Goal: Task Accomplishment & Management: Manage account settings

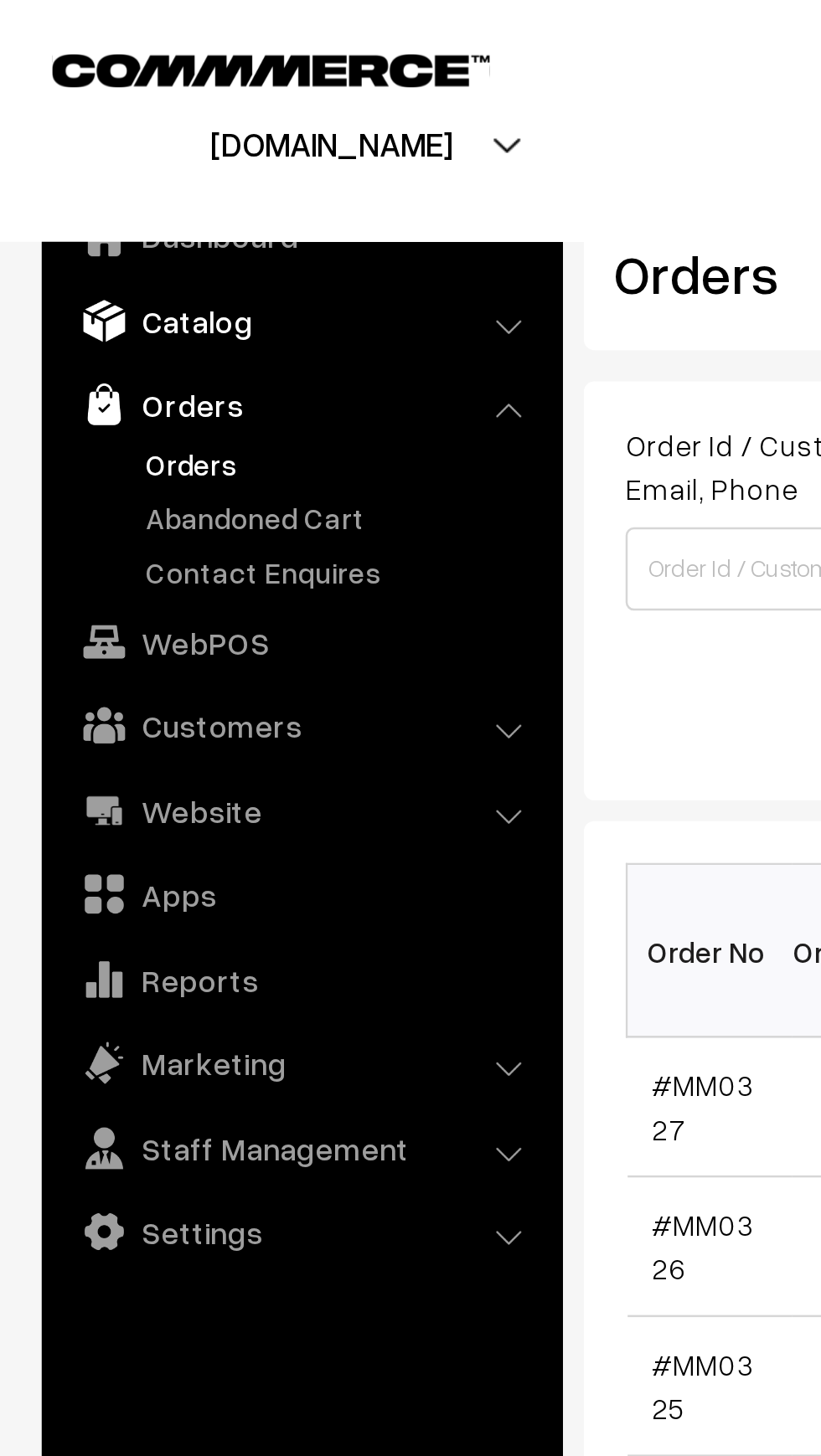
click at [101, 127] on link "Catalog" at bounding box center [120, 128] width 199 height 30
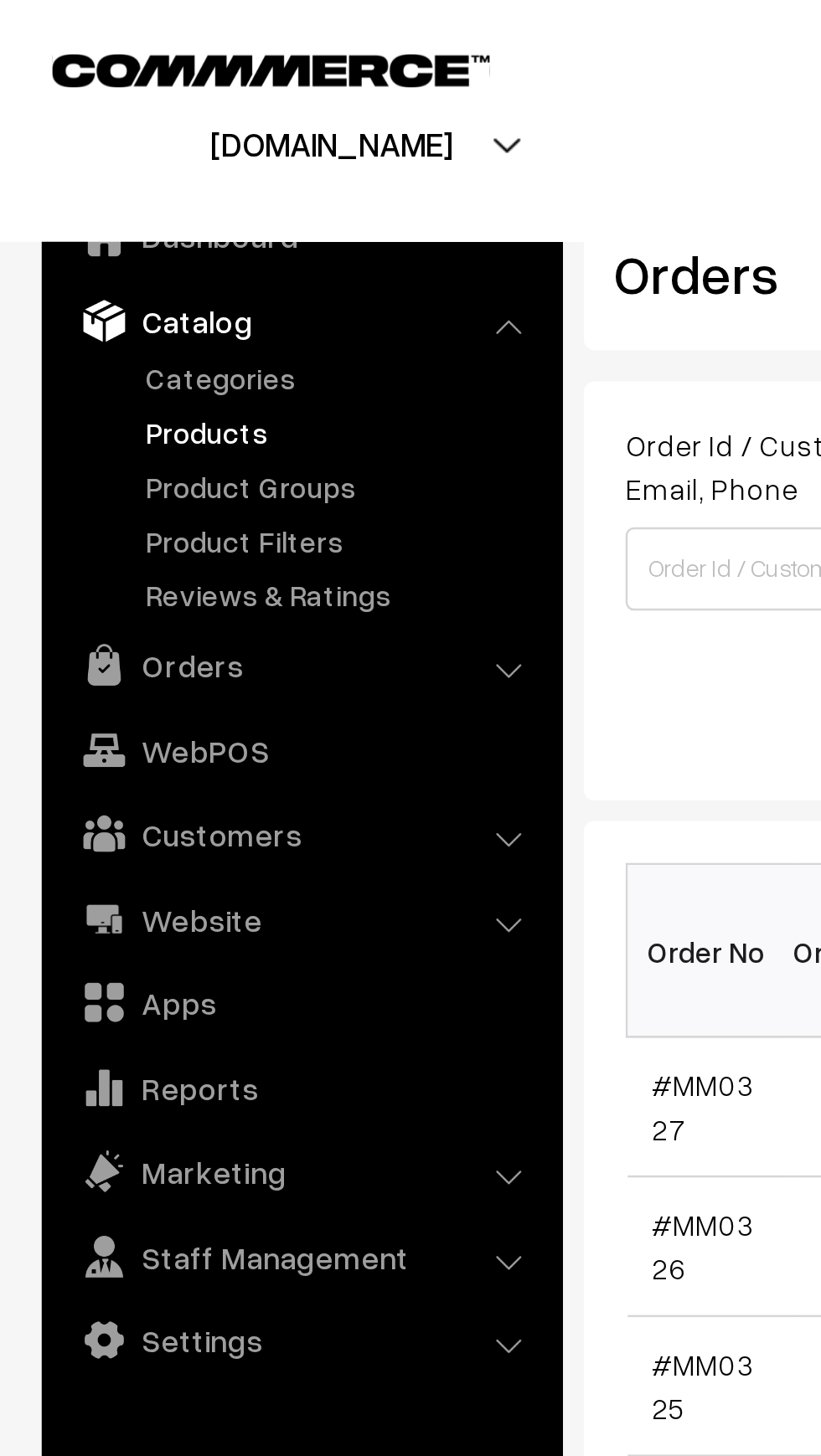
click at [107, 172] on link "Products" at bounding box center [138, 173] width 166 height 18
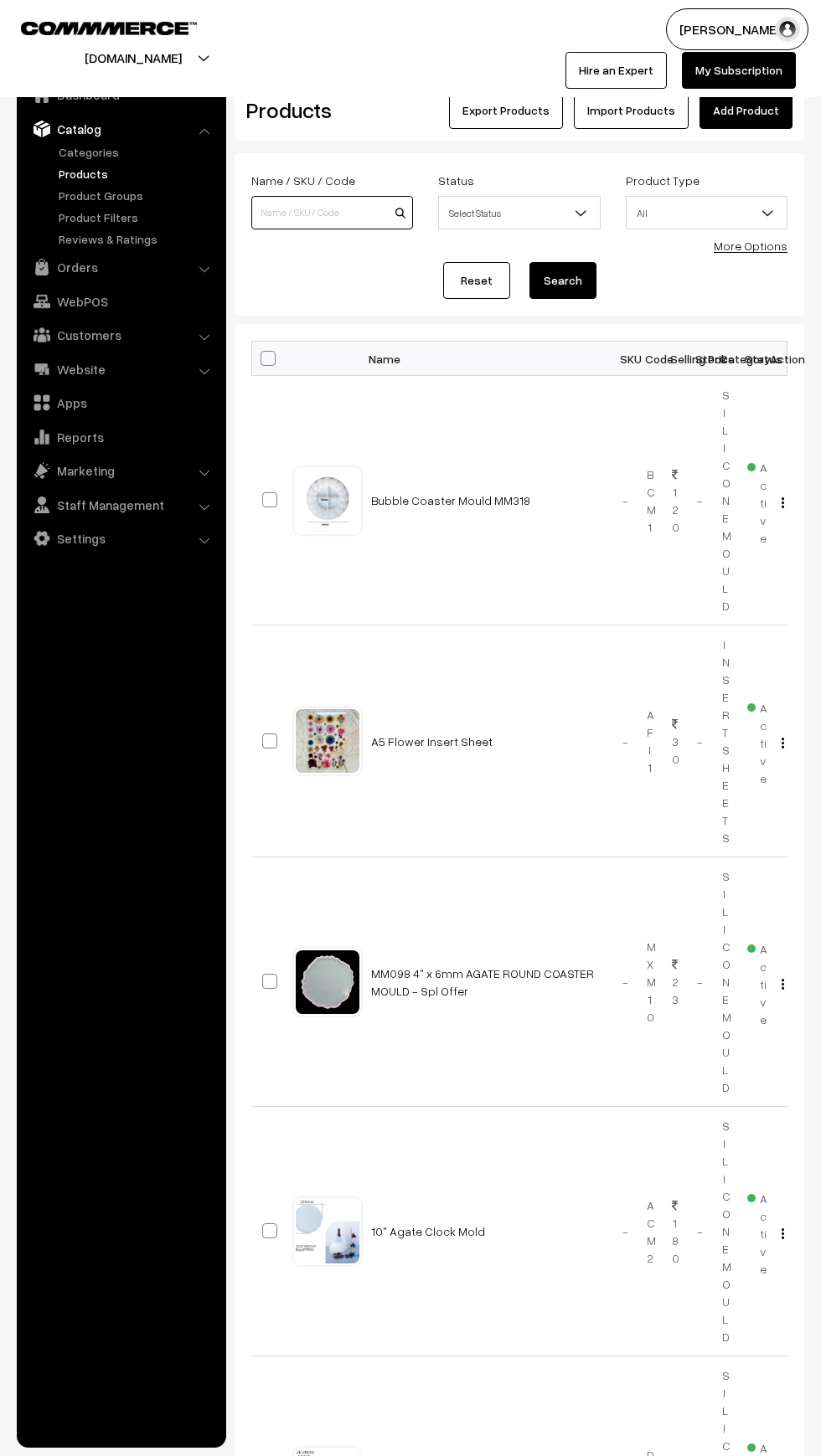
click at [303, 217] on input at bounding box center [331, 212] width 161 height 33
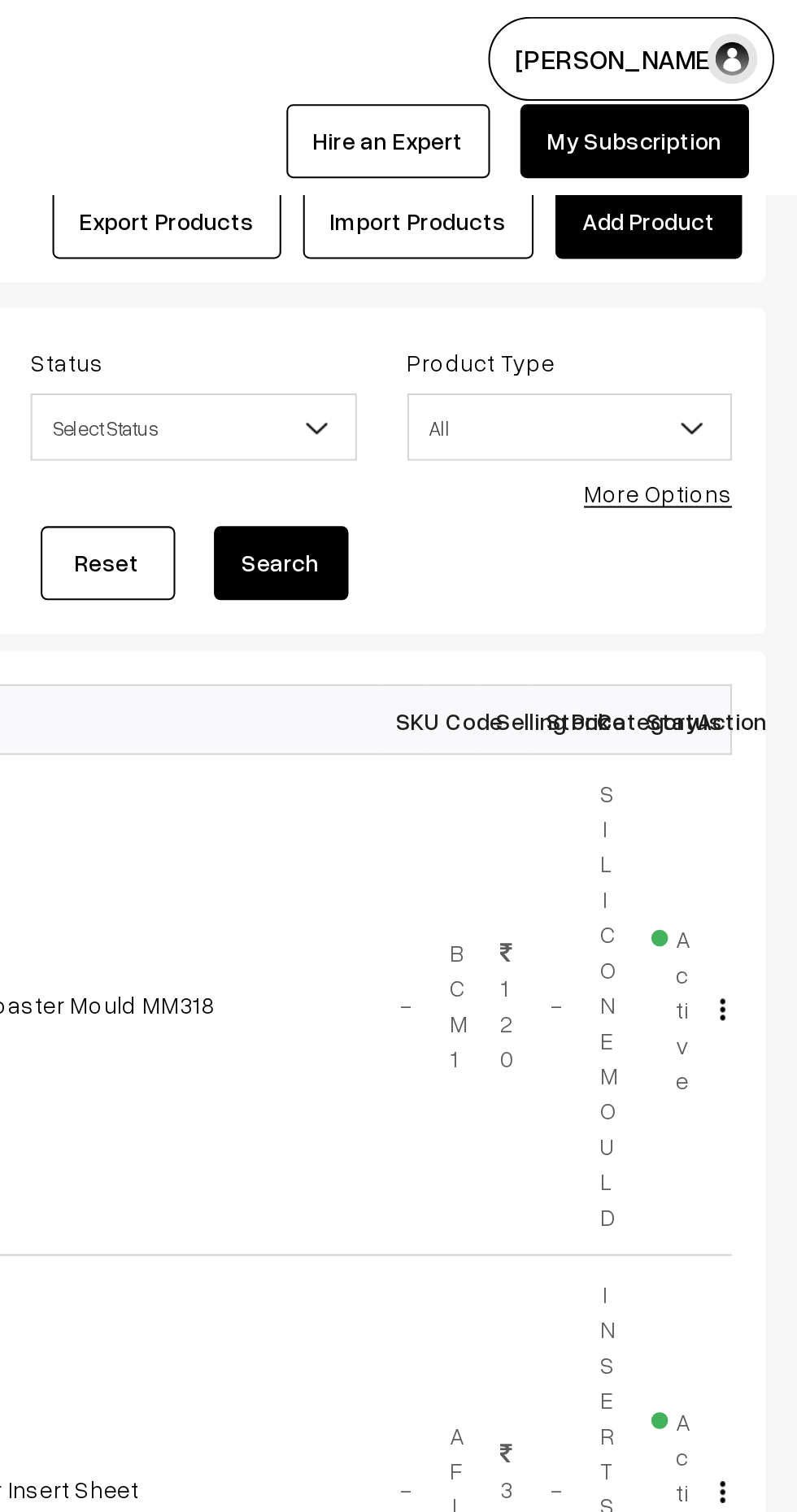
type input "Heat"
click at [549, 276] on button "Search" at bounding box center [547, 272] width 65 height 36
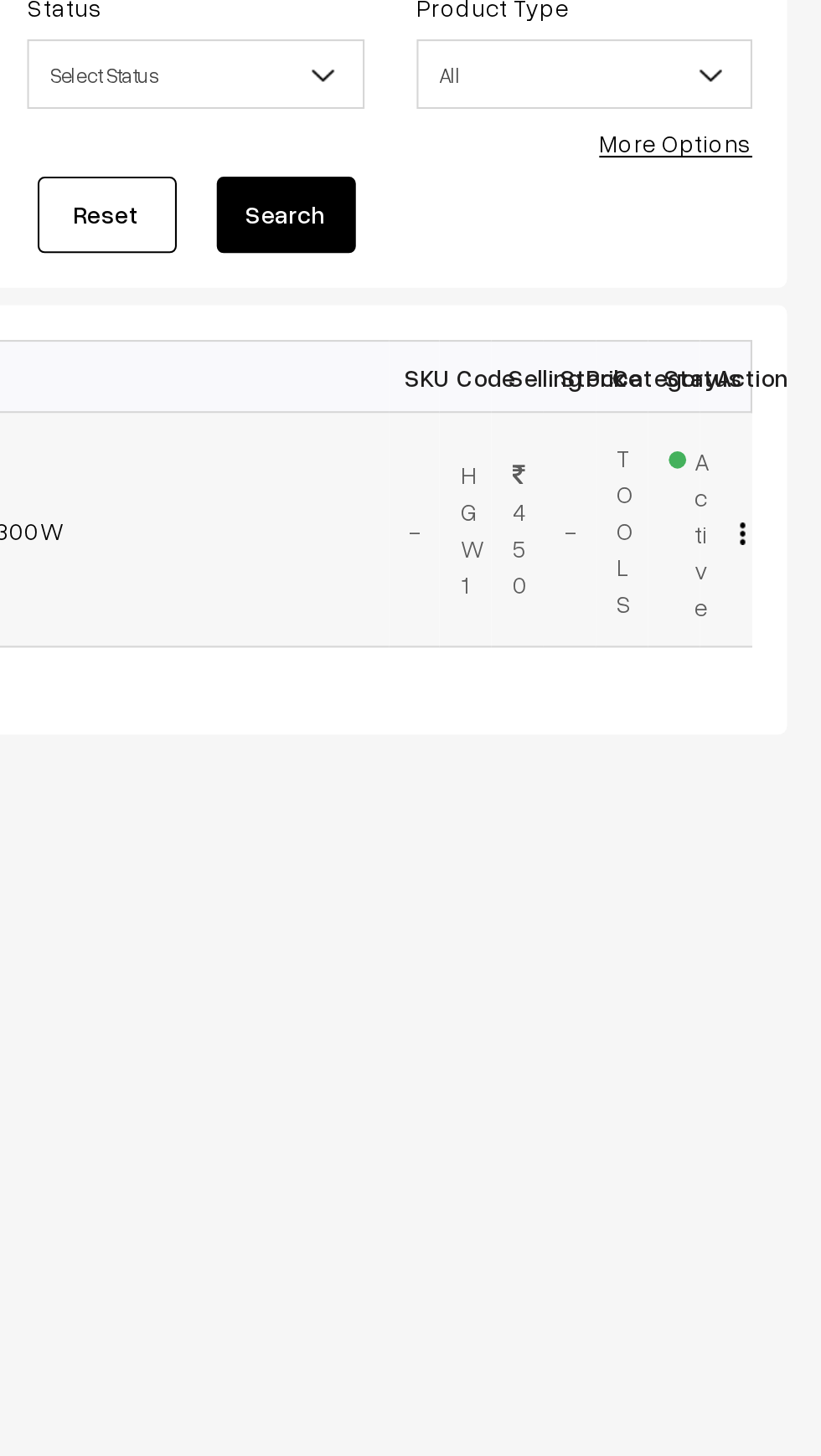
click at [783, 434] on img "button" at bounding box center [783, 434] width 3 height 11
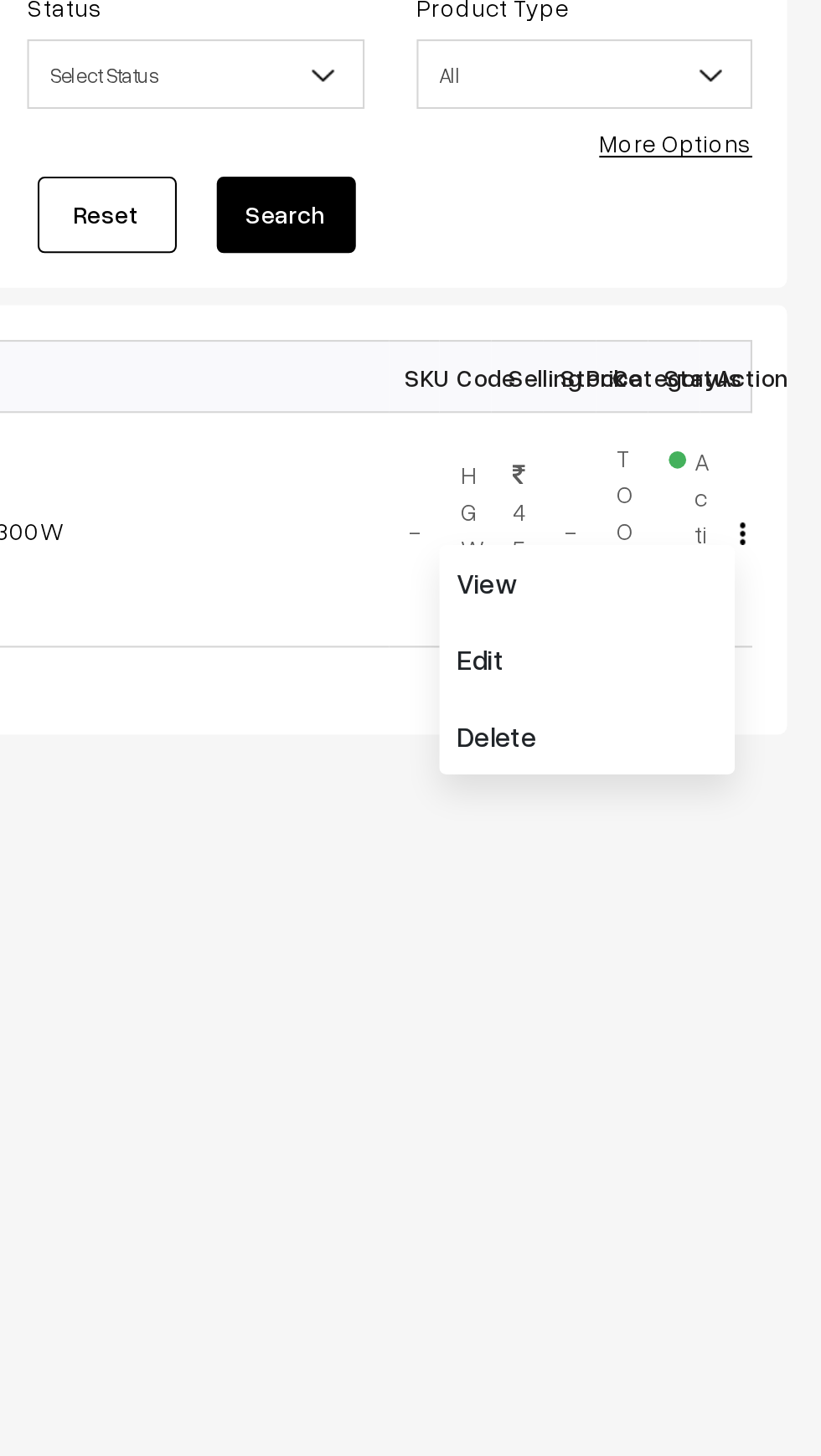
click at [653, 658] on body "Thank you for showing interest. Our team will call you shortly. Close mouldmark…" at bounding box center [410, 728] width 821 height 1456
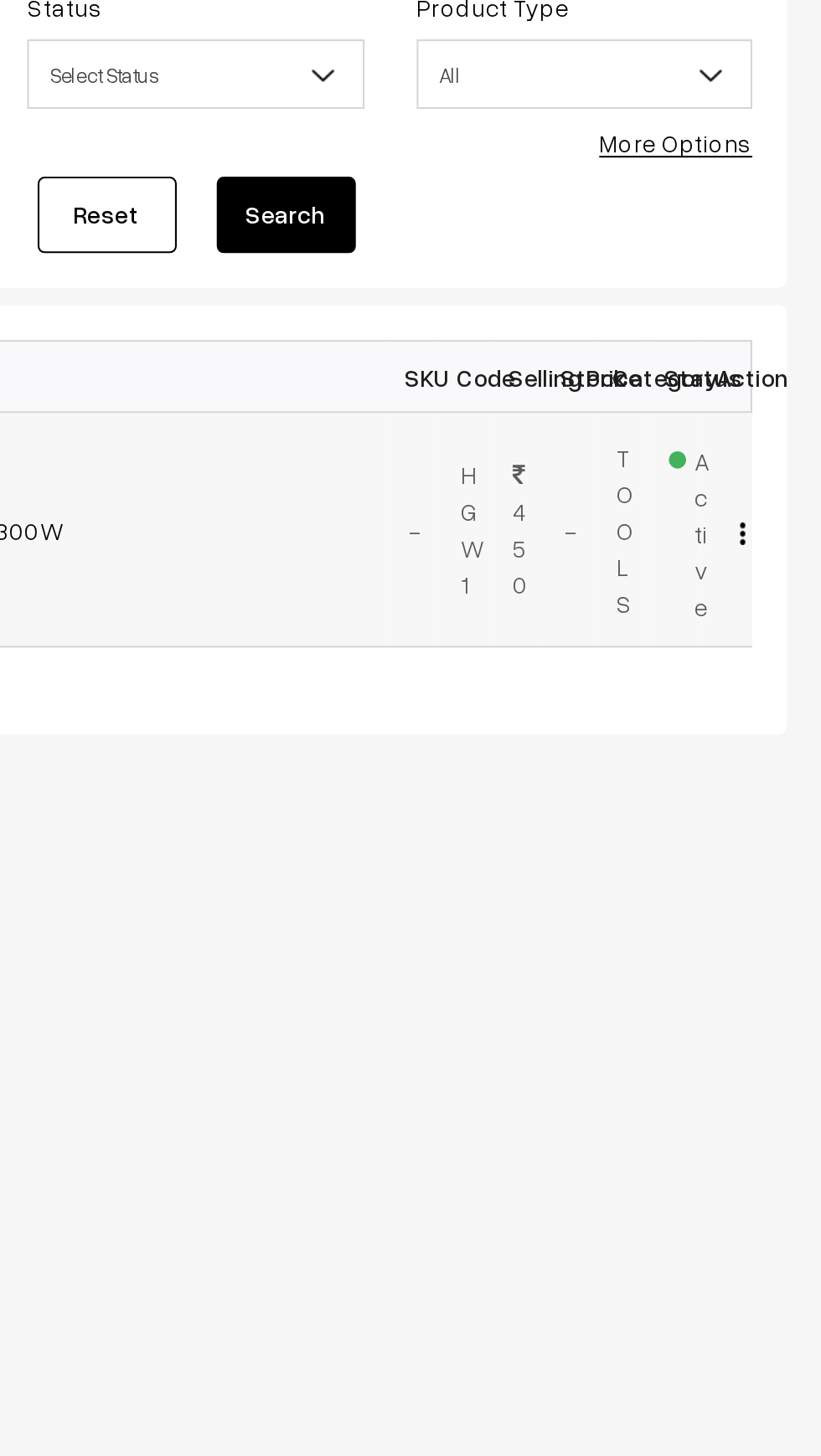
click at [783, 432] on img "button" at bounding box center [783, 434] width 3 height 11
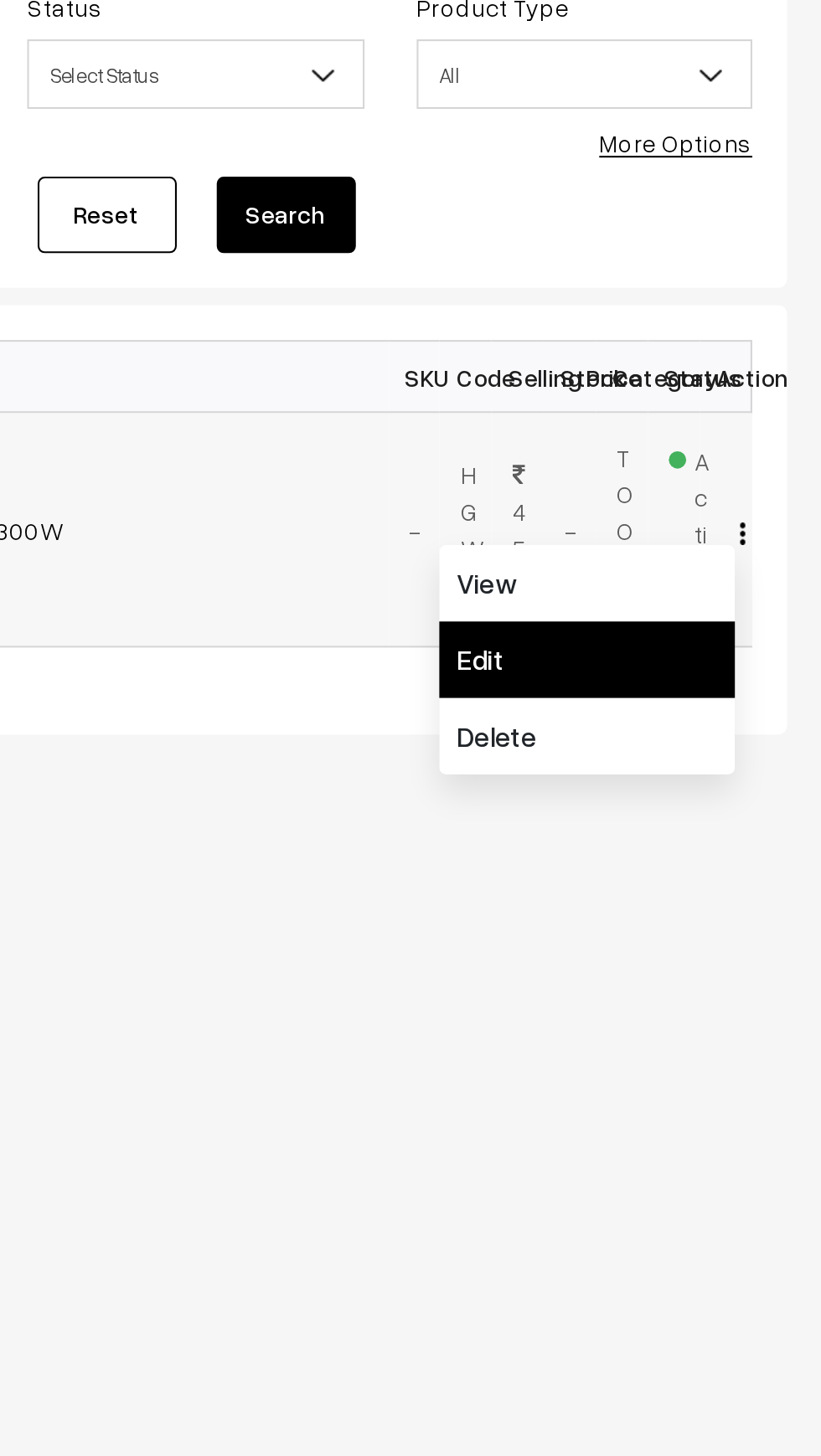
click at [684, 500] on link "Edit" at bounding box center [707, 494] width 143 height 37
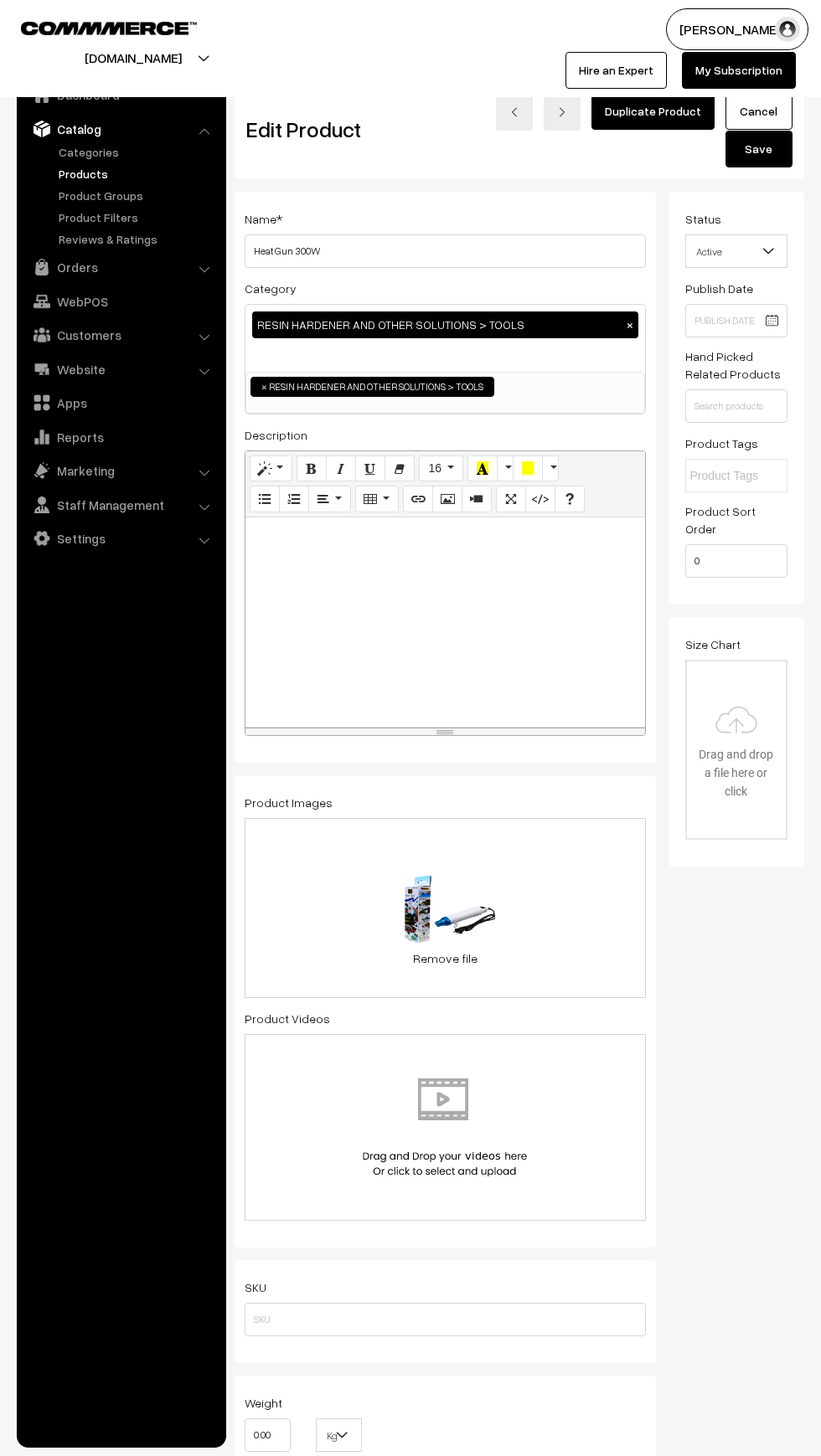
click at [768, 249] on b at bounding box center [768, 251] width 17 height 17
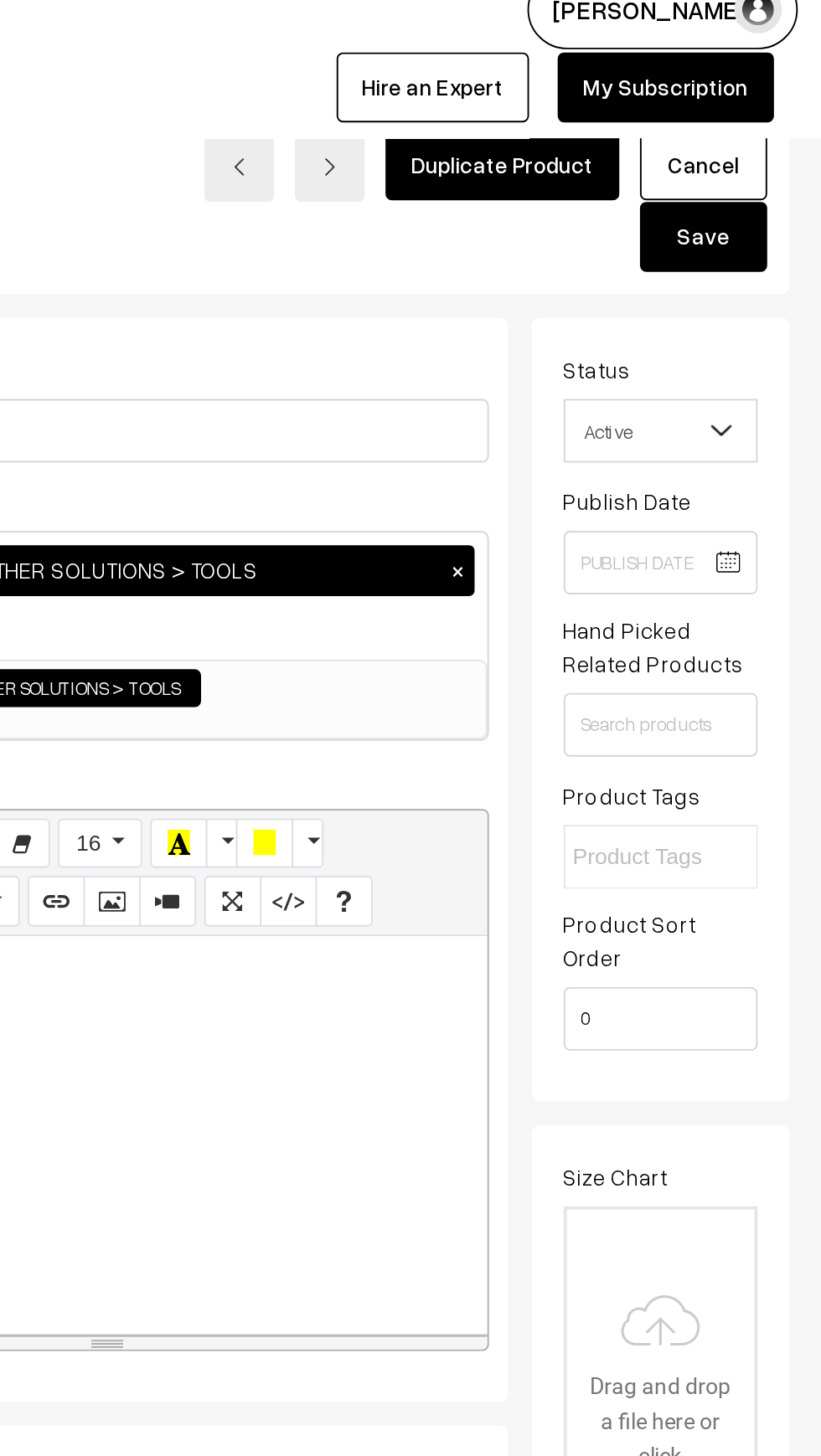
click at [762, 239] on span "Active" at bounding box center [736, 251] width 102 height 29
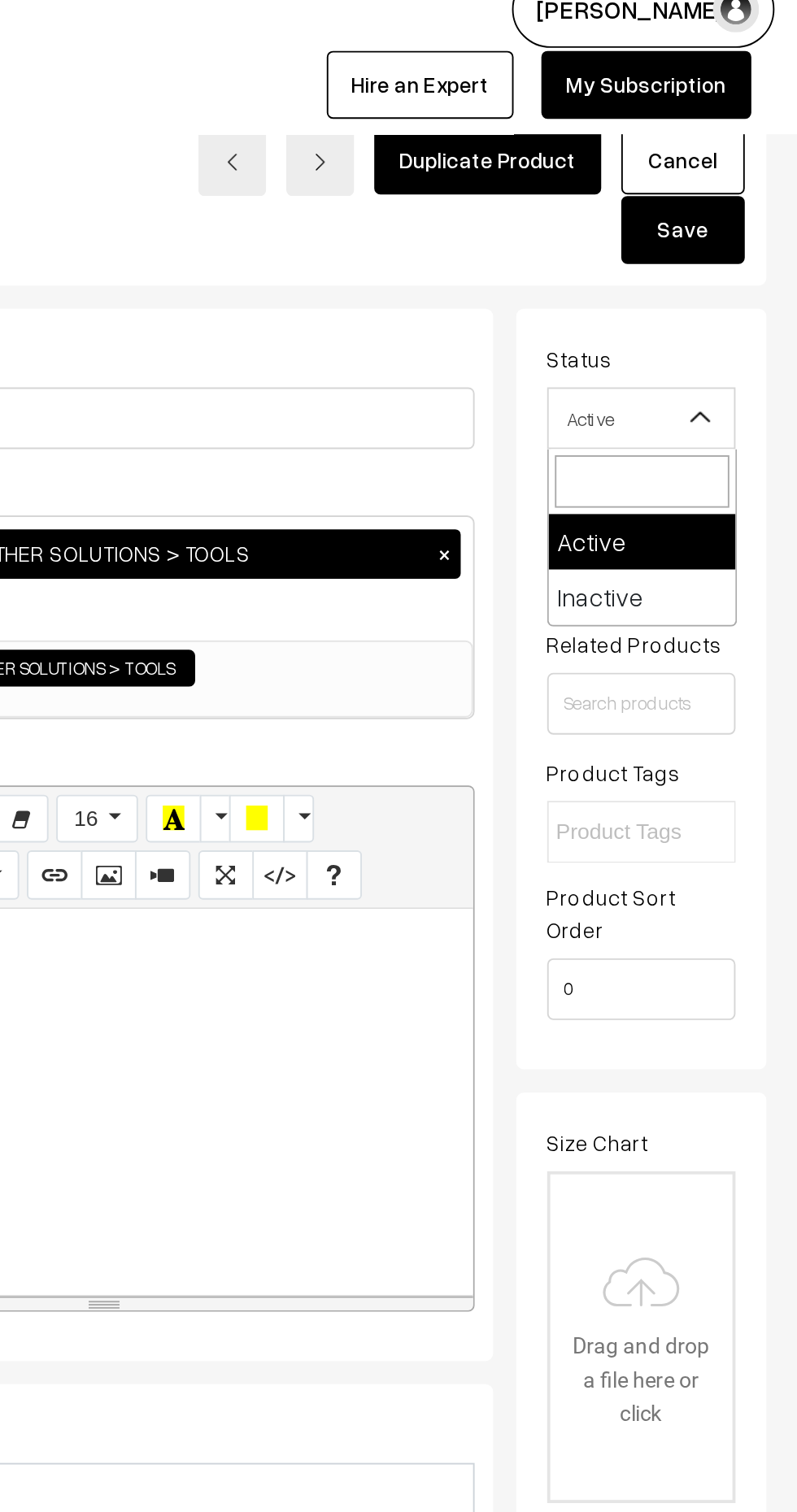
select select "2"
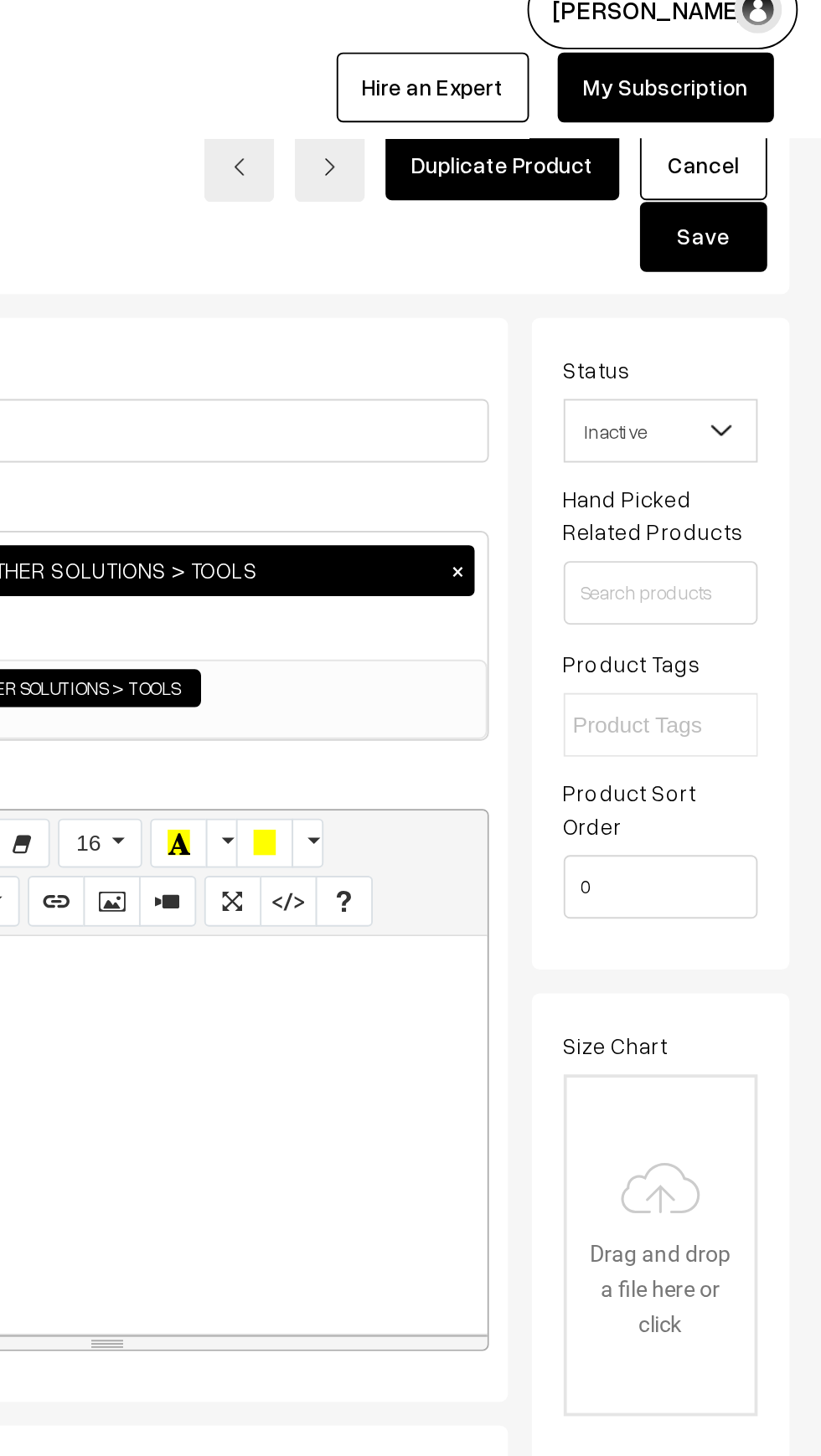
click at [788, 155] on button "Save" at bounding box center [759, 149] width 67 height 37
